Goal: Find specific page/section: Find specific page/section

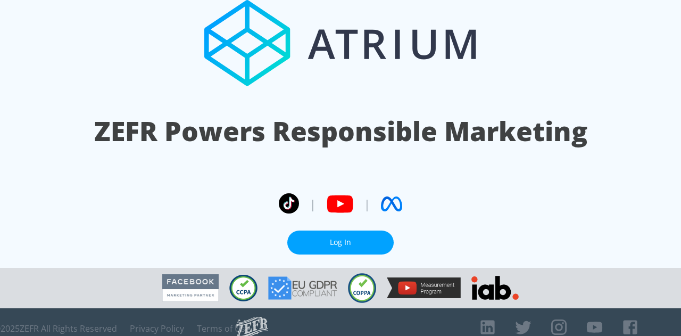
click at [337, 231] on link "Log In" at bounding box center [340, 242] width 106 height 24
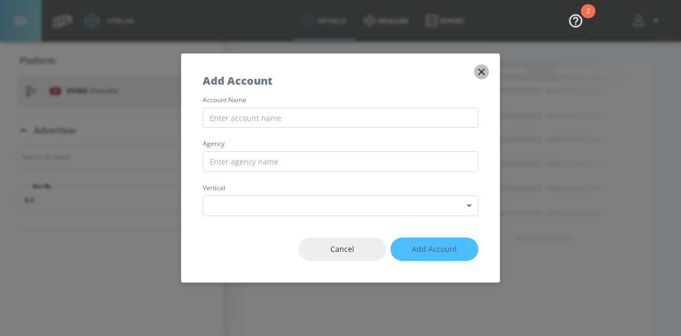
click at [481, 71] on icon "button" at bounding box center [481, 72] width 12 height 12
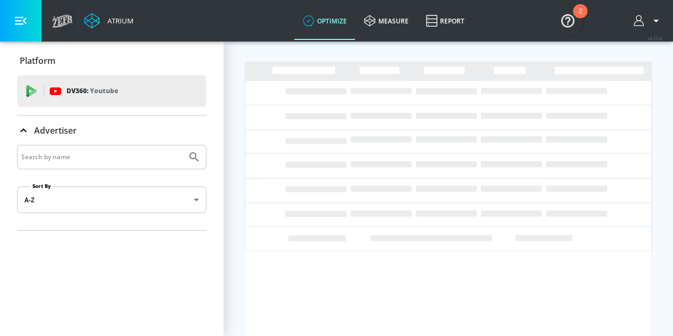
click at [106, 157] on input "Search by name" at bounding box center [101, 157] width 161 height 14
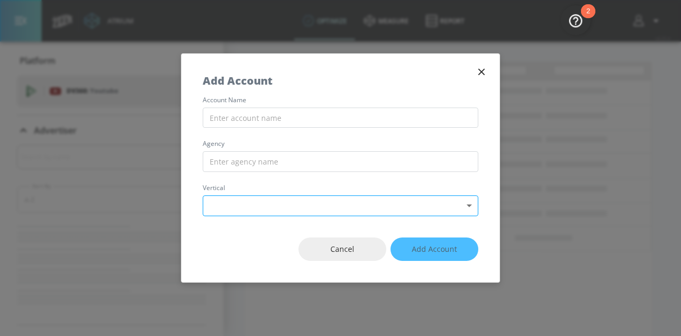
click at [351, 213] on body "Atrium optimize measure Report optimize measure Report v 4.25.4 Platform DV360:…" at bounding box center [340, 168] width 681 height 336
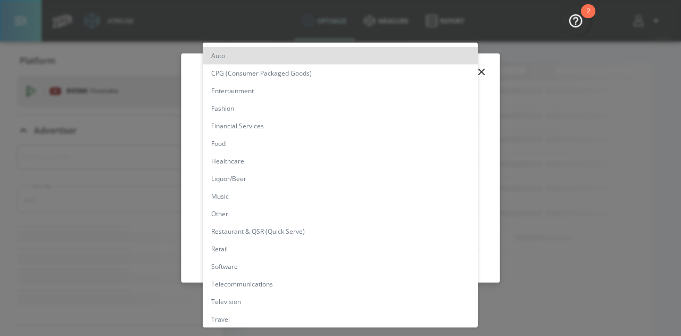
click at [558, 196] on div at bounding box center [340, 168] width 681 height 336
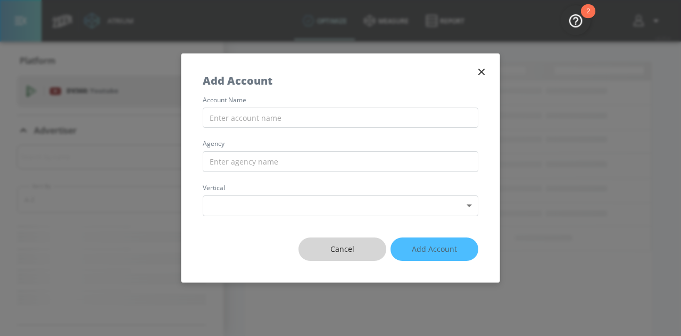
click at [361, 248] on span "Cancel" at bounding box center [342, 248] width 45 height 13
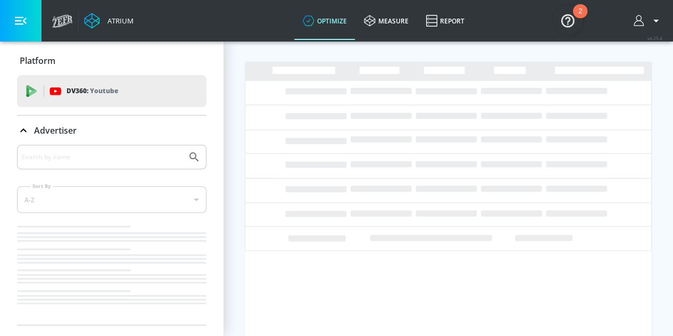
click at [662, 22] on icon "button" at bounding box center [655, 20] width 13 height 13
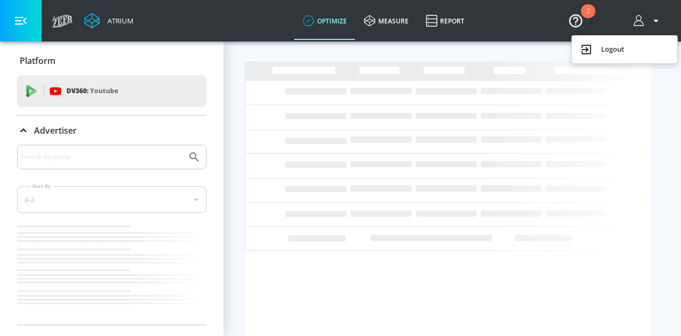
click at [632, 20] on div at bounding box center [340, 168] width 681 height 336
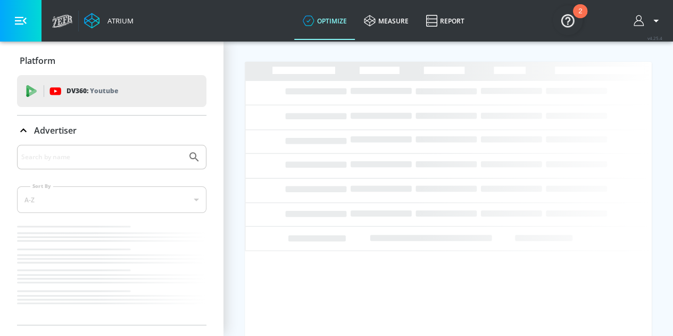
click at [643, 21] on icon "button" at bounding box center [638, 20] width 10 height 11
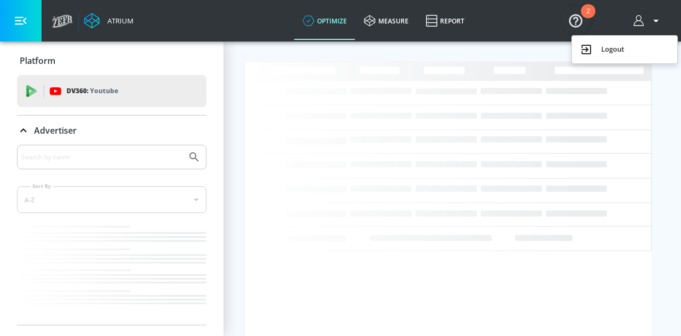
click at [578, 19] on img "Open Resource Center, 2 new notifications" at bounding box center [575, 20] width 30 height 30
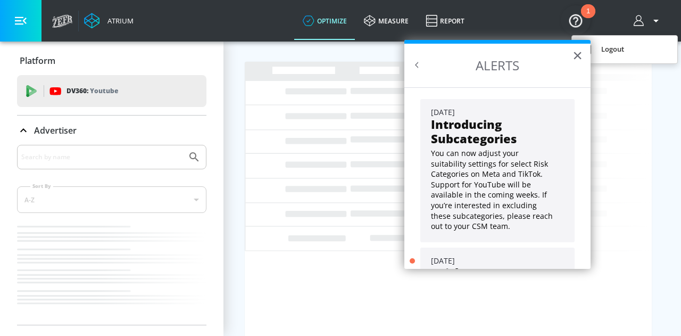
click at [578, 19] on img "Open Resource Center, 1 new notification" at bounding box center [575, 20] width 30 height 30
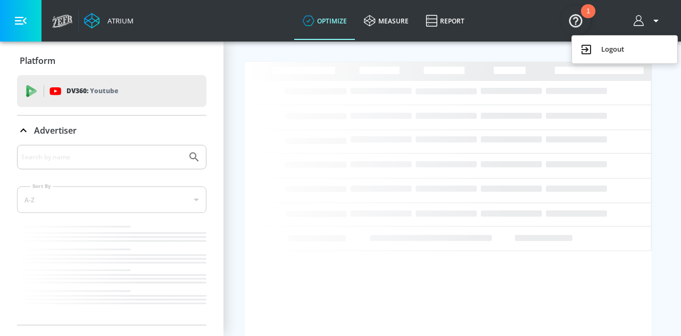
click at [457, 23] on div at bounding box center [340, 168] width 681 height 336
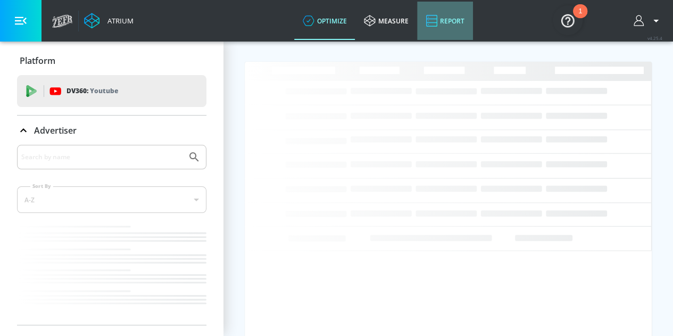
click at [442, 21] on link "Report" at bounding box center [445, 21] width 56 height 38
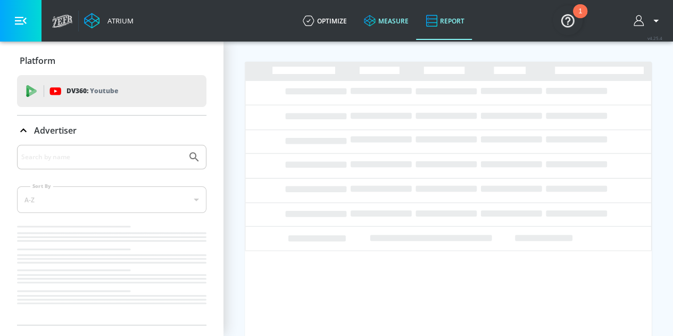
click at [411, 23] on link "measure" at bounding box center [386, 21] width 62 height 38
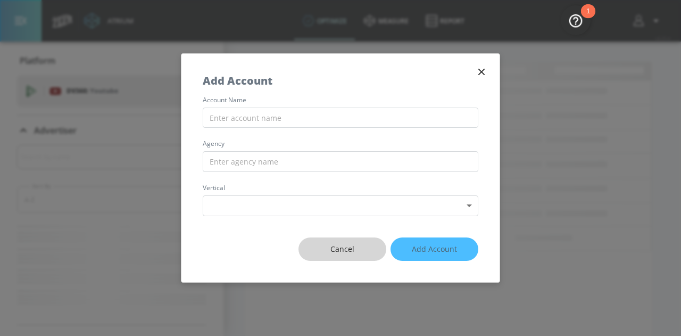
click at [347, 250] on span "Cancel" at bounding box center [342, 248] width 45 height 13
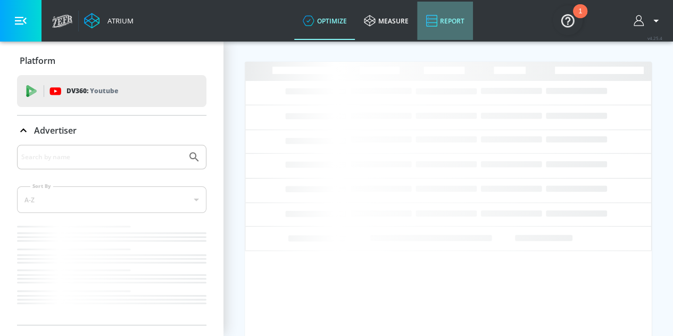
click at [450, 19] on link "Report" at bounding box center [445, 21] width 56 height 38
